Goal: Find contact information: Find contact information

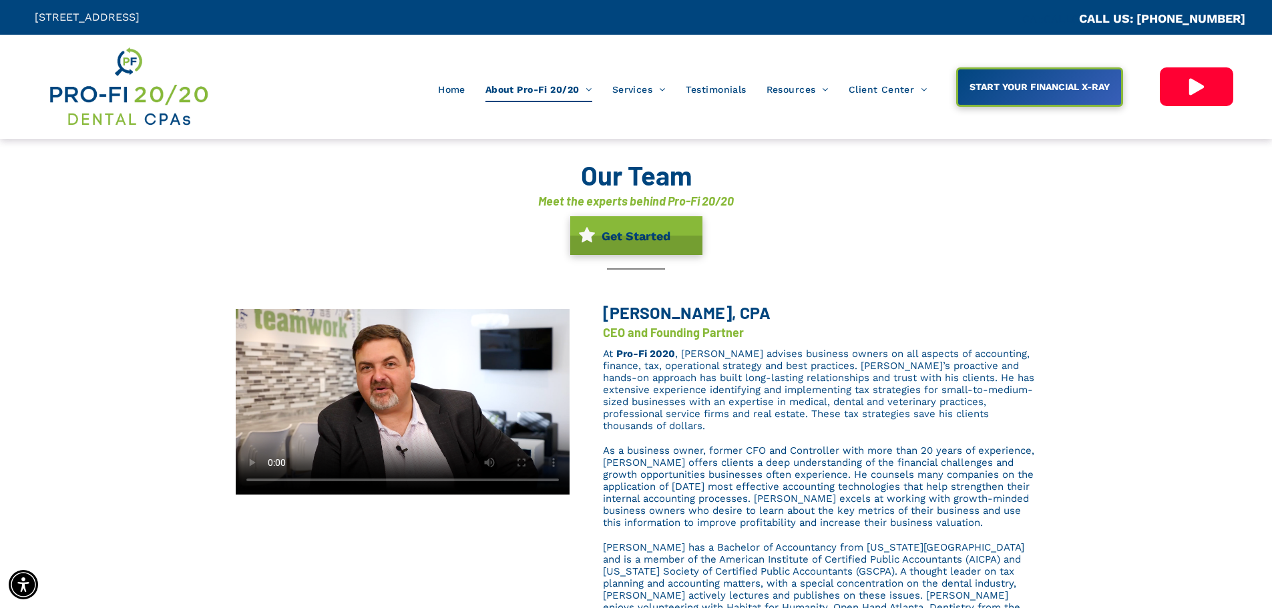
drag, startPoint x: 33, startPoint y: 15, endPoint x: 329, endPoint y: 13, distance: 295.9
click at [357, 11] on div "[STREET_ADDRESS]" at bounding box center [318, 17] width 637 height 35
copy span "[STREET_ADDRESS]"
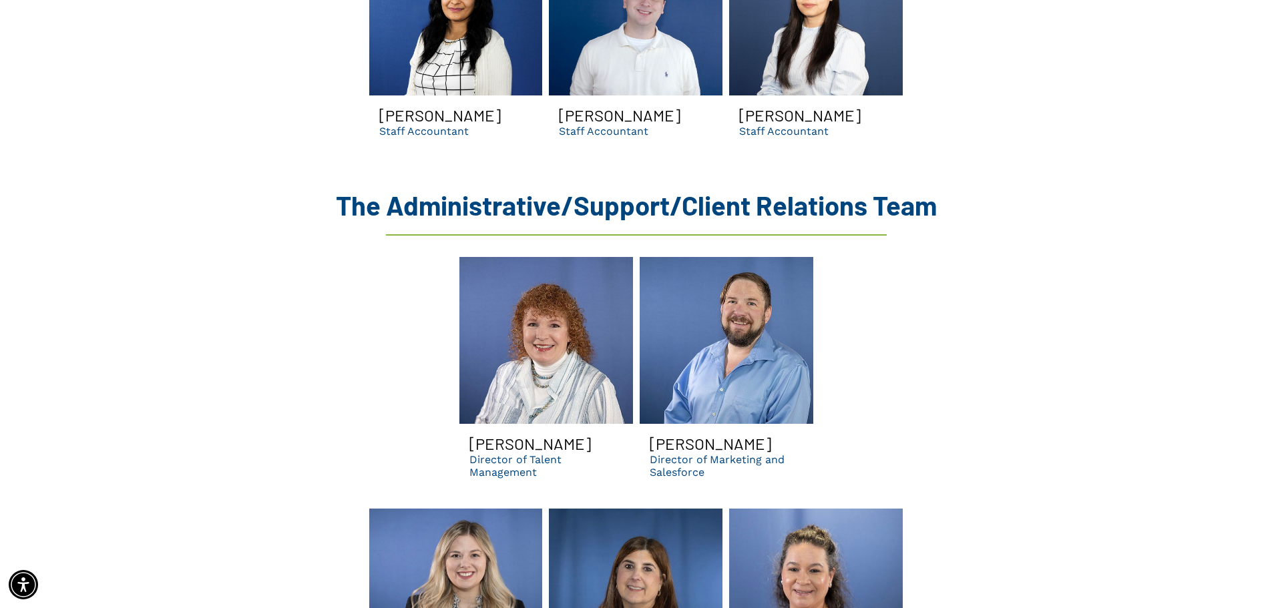
scroll to position [3607, 0]
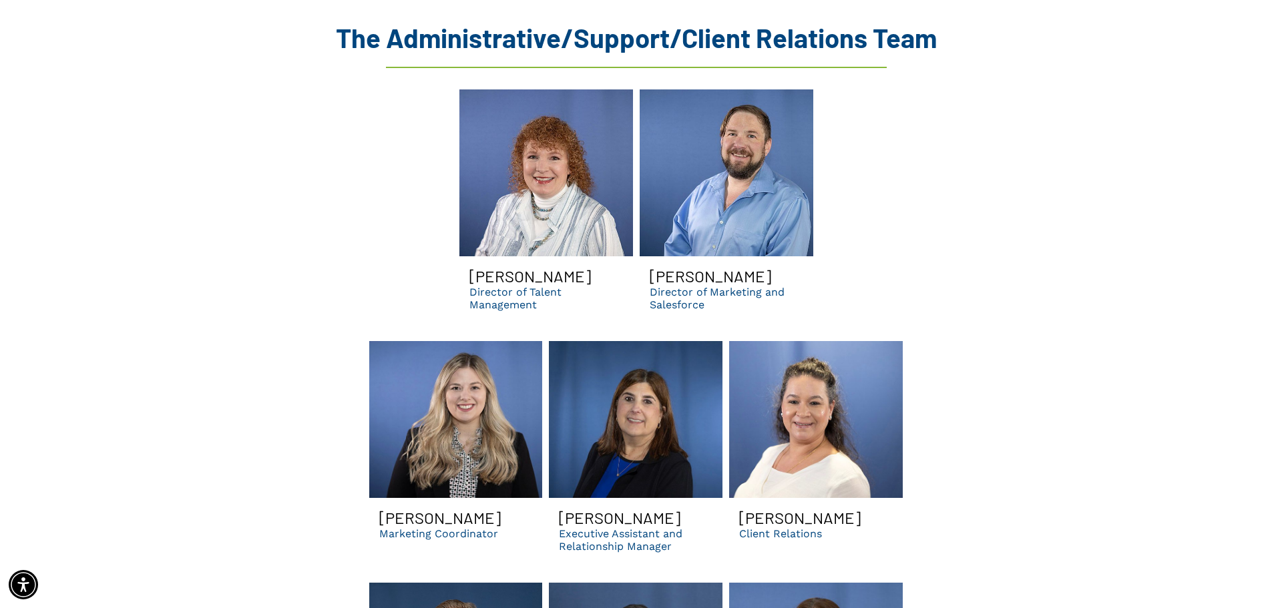
click at [492, 286] on p "Director of Talent Management" at bounding box center [547, 298] width 154 height 25
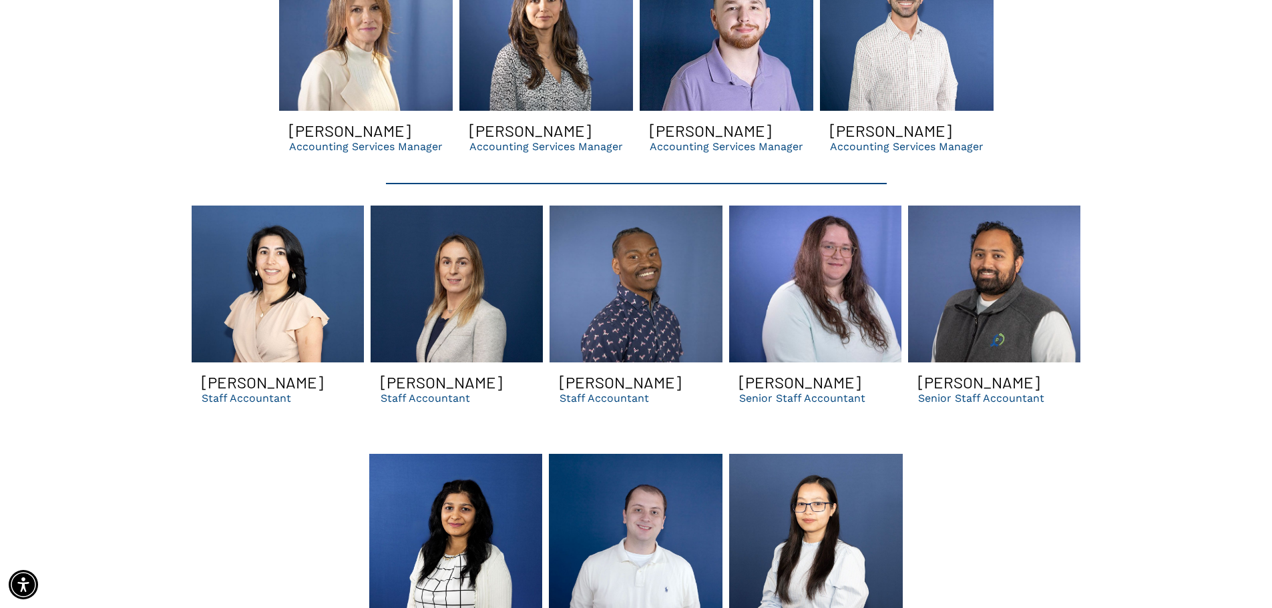
scroll to position [2872, 0]
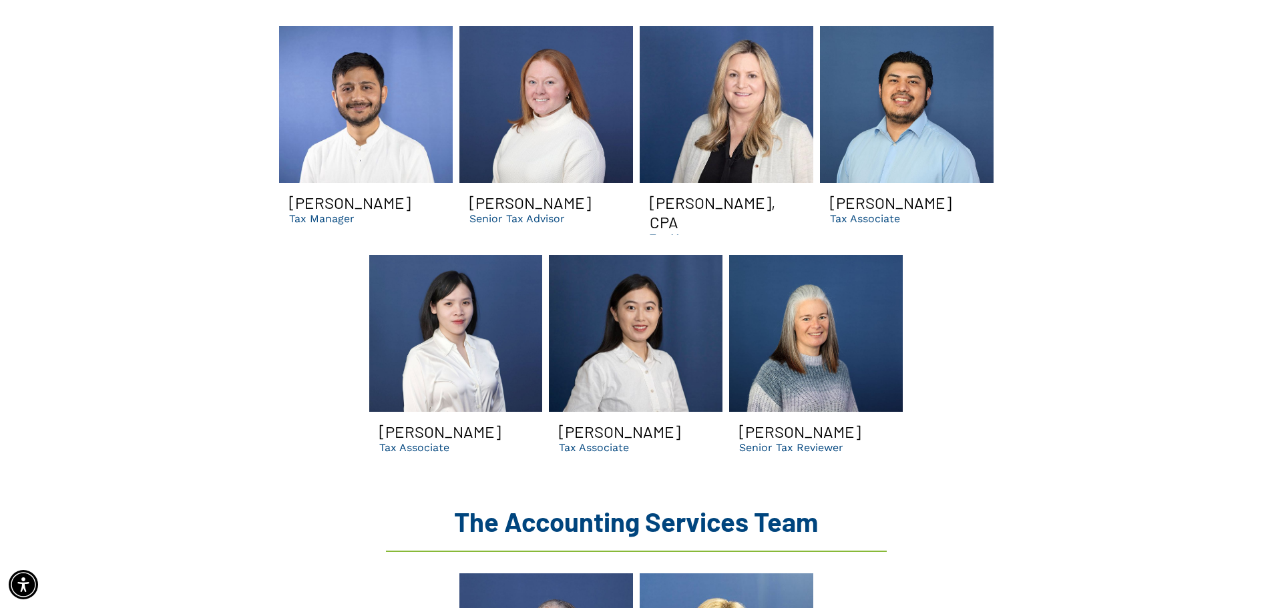
scroll to position [2071, 0]
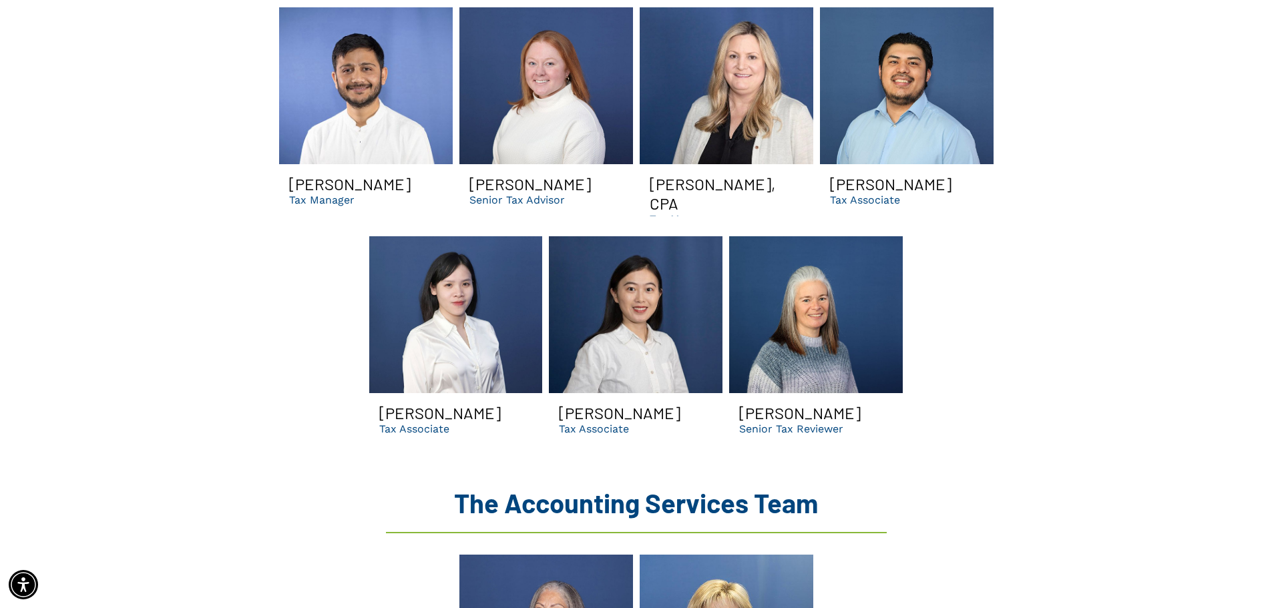
drag, startPoint x: 1067, startPoint y: 267, endPoint x: 1117, endPoint y: 363, distance: 109.0
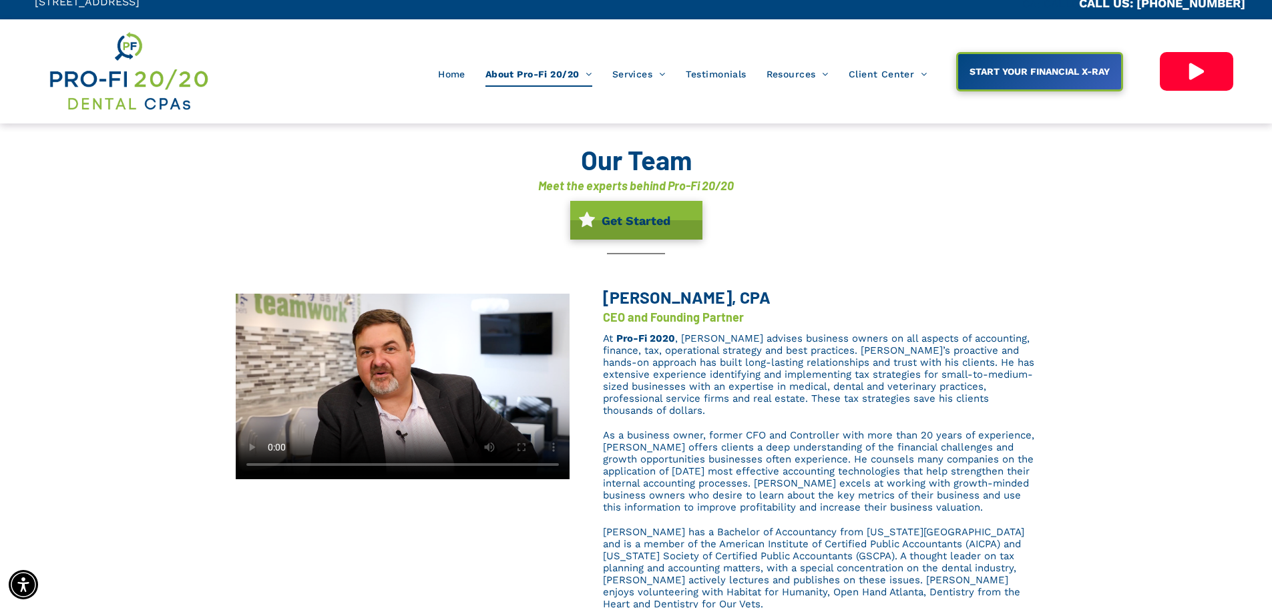
scroll to position [0, 0]
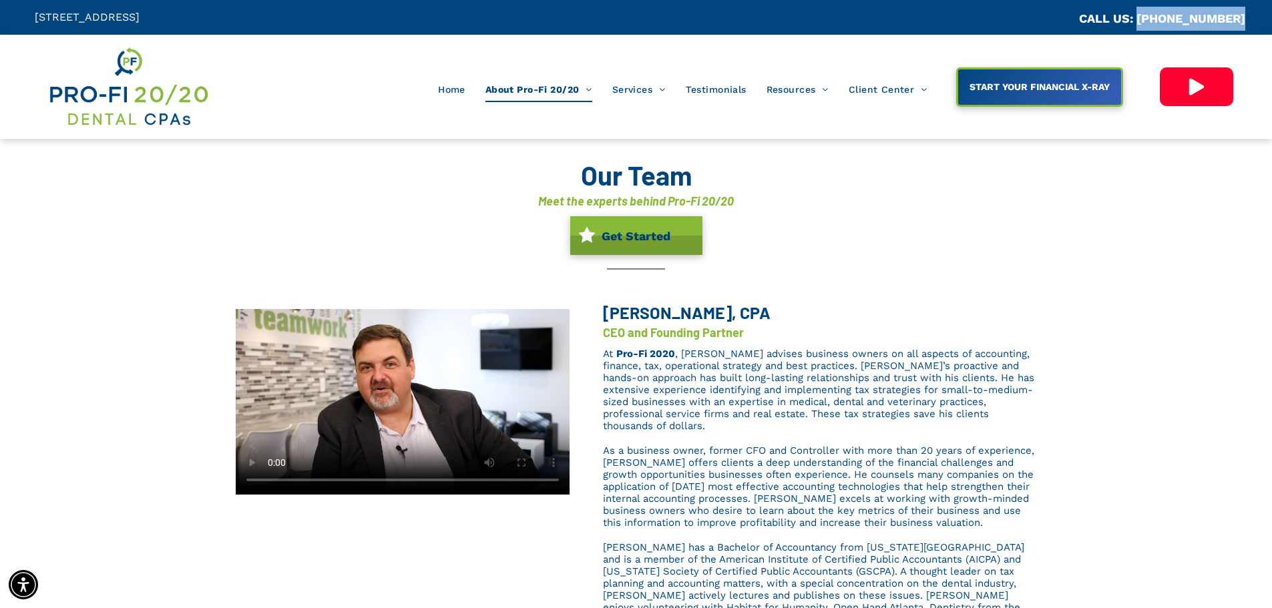
drag, startPoint x: 1250, startPoint y: 16, endPoint x: 1152, endPoint y: 21, distance: 97.6
click at [1152, 21] on div "CA::CALLC CALL US: (404) 495-4895" at bounding box center [955, 17] width 637 height 35
